Goal: Register for event/course

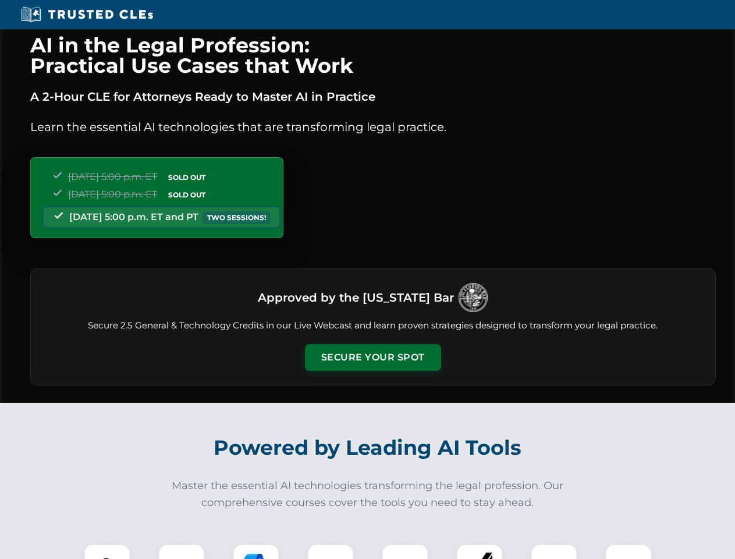
click at [373, 358] on button "Secure Your Spot" at bounding box center [373, 357] width 136 height 27
click at [107, 551] on img at bounding box center [107, 567] width 34 height 34
